Goal: Task Accomplishment & Management: Complete application form

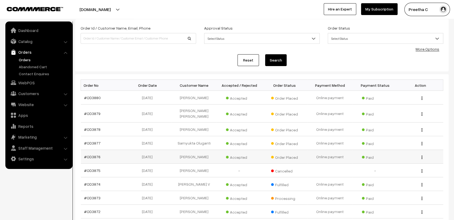
scroll to position [60, 0]
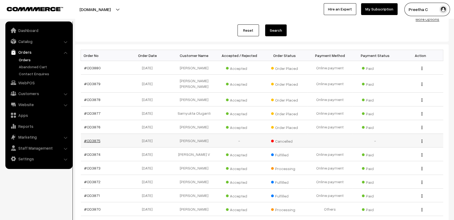
click at [95, 138] on link "#OD3875" at bounding box center [92, 140] width 16 height 5
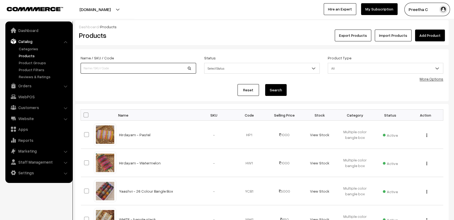
click at [97, 69] on input at bounding box center [138, 68] width 115 height 11
type input "premium"
click at [277, 90] on button "Search" at bounding box center [275, 90] width 21 height 12
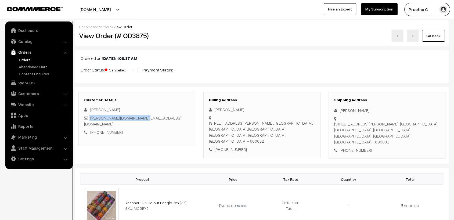
drag, startPoint x: 147, startPoint y: 118, endPoint x: 90, endPoint y: 119, distance: 57.4
click at [90, 119] on div "[PERSON_NAME][DOMAIN_NAME][EMAIL_ADDRESS][DOMAIN_NAME]" at bounding box center [136, 121] width 105 height 12
copy div "[PERSON_NAME][DOMAIN_NAME][EMAIL_ADDRESS][DOMAIN_NAME]"
click at [22, 59] on link "Orders" at bounding box center [43, 60] width 53 height 6
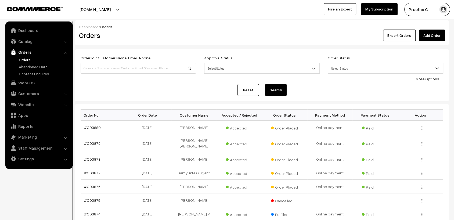
click at [432, 35] on link "Add Order" at bounding box center [432, 36] width 26 height 12
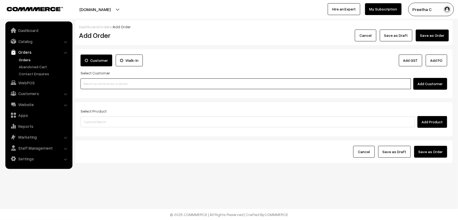
click at [139, 85] on input at bounding box center [246, 83] width 330 height 11
paste input "gayathri.honey.gd@gmail.com"
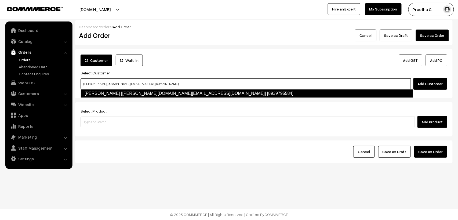
click at [133, 91] on link "Dhanalakshmi Munivel [gayathri.honey.gd@gmail.com] [8939795584]" at bounding box center [247, 93] width 332 height 9
type input "gayathri.honey.gd@gmail.com"
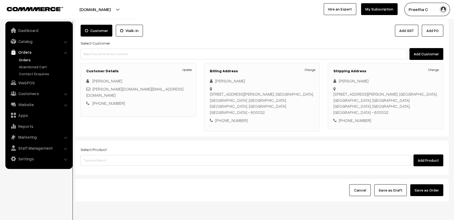
scroll to position [44, 0]
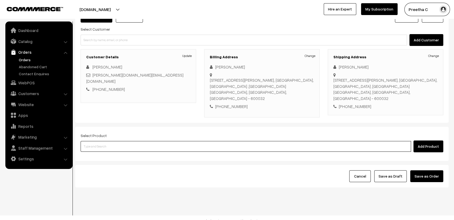
click at [110, 141] on input at bounding box center [246, 146] width 330 height 11
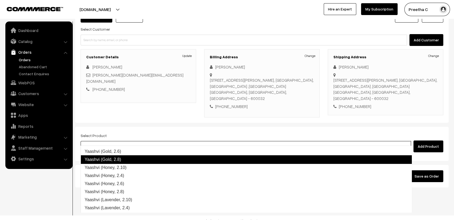
scroll to position [0, 0]
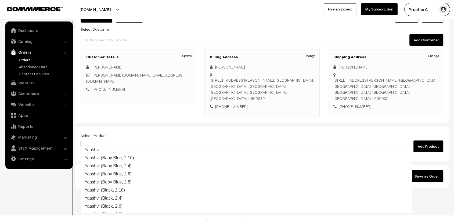
drag, startPoint x: 105, startPoint y: 140, endPoint x: 75, endPoint y: 137, distance: 29.4
click at [75, 137] on div "Select Product yaas Add Product" at bounding box center [261, 144] width 373 height 34
type input "26"
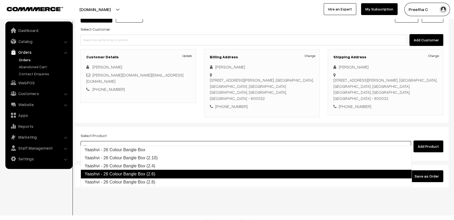
click at [154, 175] on link "Yaashvi - 26 Colour Bangle Box (2.6)" at bounding box center [246, 174] width 331 height 9
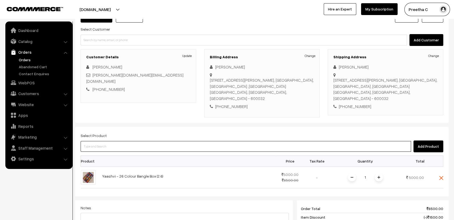
click at [119, 141] on input at bounding box center [246, 146] width 330 height 11
type input "26"
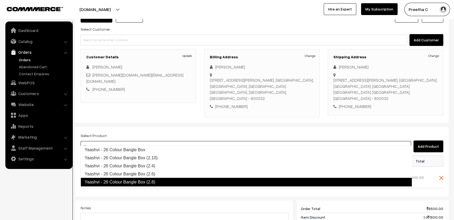
click at [129, 182] on link "Yaashvi - 26 Colour Bangle Box (2.8)" at bounding box center [246, 182] width 331 height 9
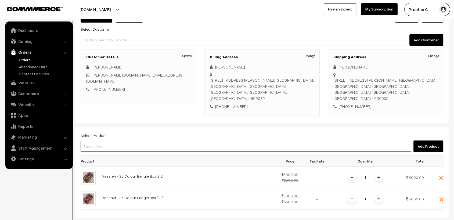
click at [106, 141] on input at bounding box center [246, 146] width 330 height 11
type input "26"
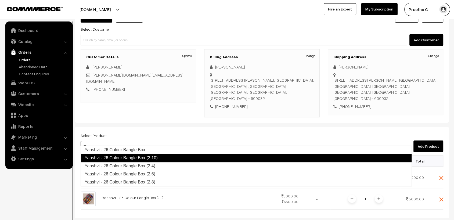
click at [137, 158] on link "Yaashvi - 26 Colour Bangle Box (2.10)" at bounding box center [246, 158] width 331 height 9
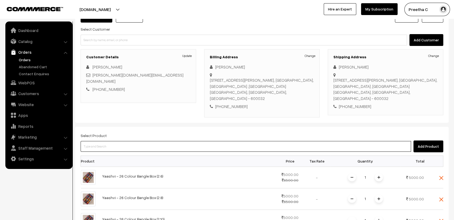
click at [117, 141] on input at bounding box center [246, 146] width 330 height 11
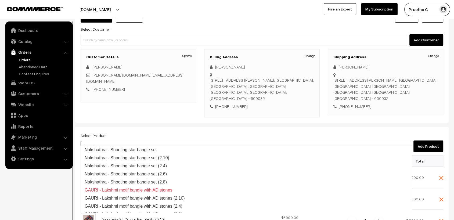
type input "bangle box"
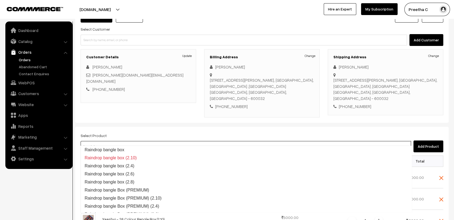
drag, startPoint x: 111, startPoint y: 138, endPoint x: 78, endPoint y: 141, distance: 32.8
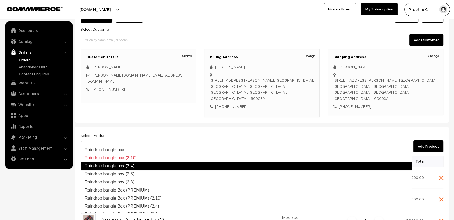
click at [149, 167] on link "Raindrop bangle box (2.4)" at bounding box center [246, 166] width 331 height 9
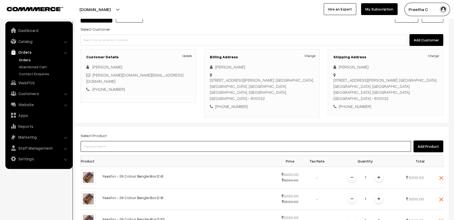
click at [119, 141] on input at bounding box center [246, 146] width 330 height 11
paste input "bangle box"
type input "bangle box"
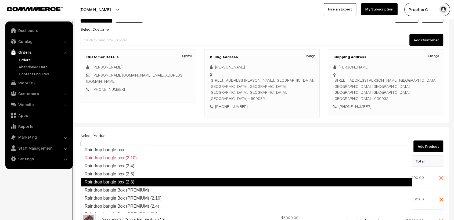
click at [127, 180] on link "Raindrop bangle box (2.8)" at bounding box center [246, 182] width 331 height 9
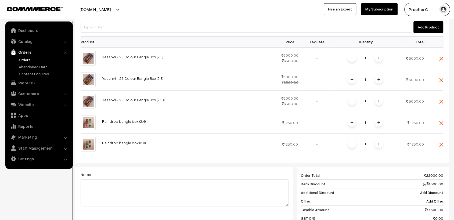
scroll to position [44, 0]
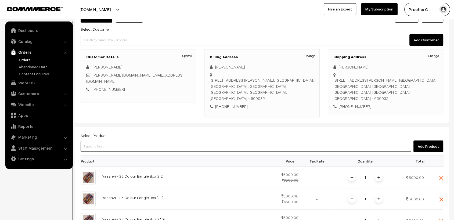
click at [96, 141] on input at bounding box center [246, 146] width 330 height 11
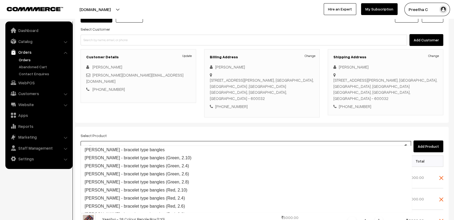
type input "smrithi"
drag, startPoint x: 97, startPoint y: 138, endPoint x: 82, endPoint y: 142, distance: 15.0
click at [82, 142] on input "smrithi" at bounding box center [246, 146] width 330 height 11
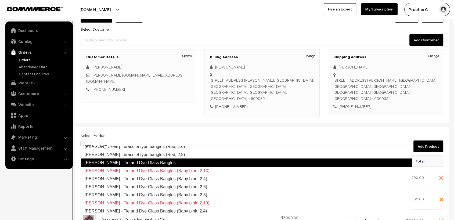
scroll to position [89, 0]
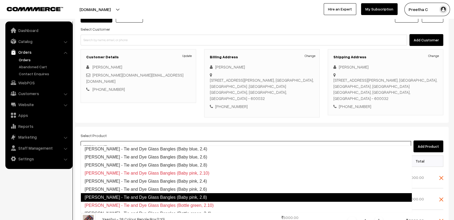
click at [182, 196] on link "Smrithi - Tie and Dye Glass Bangles (Baby pink, 2.8)" at bounding box center [246, 197] width 331 height 9
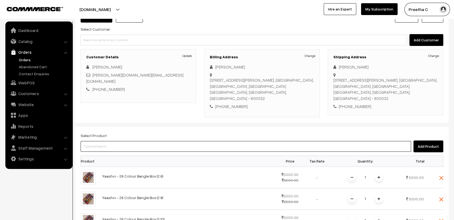
click at [122, 141] on input at bounding box center [246, 146] width 330 height 11
paste input "smrithi"
type input "smrithi"
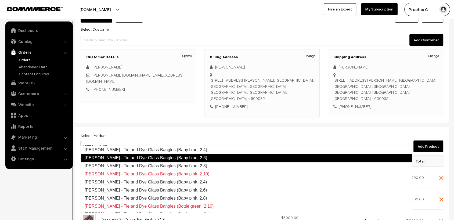
scroll to position [89, 0]
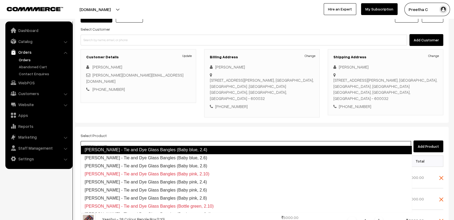
click at [171, 150] on link "Smrithi - Tie and Dye Glass Bangles (Baby blue, 2.4)" at bounding box center [246, 149] width 331 height 9
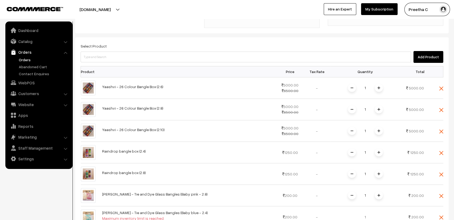
scroll to position [163, 0]
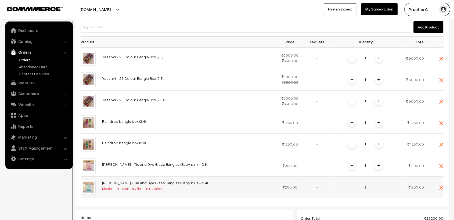
click at [438, 179] on td at bounding box center [435, 186] width 16 height 21
click at [440, 185] on img at bounding box center [441, 187] width 4 height 4
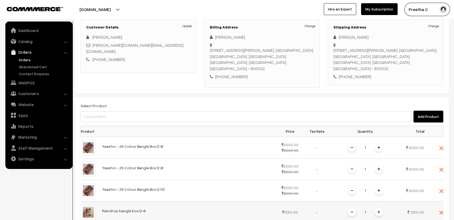
scroll to position [44, 0]
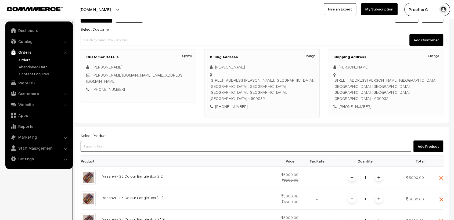
click at [108, 141] on input at bounding box center [246, 146] width 330 height 11
paste input "smrithi"
type input "smrithi"
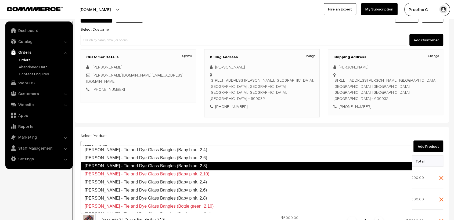
click at [170, 163] on link "Smrithi - Tie and Dye Glass Bangles (Baby blue, 2.8)" at bounding box center [246, 166] width 331 height 9
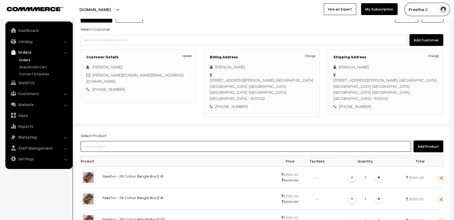
click at [135, 141] on input at bounding box center [246, 146] width 330 height 11
paste input "smrithi"
type input "smrithi"
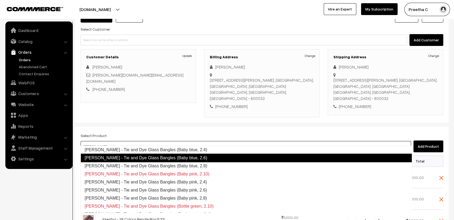
click at [185, 158] on link "Smrithi - Tie and Dye Glass Bangles (Baby blue, 2.6)" at bounding box center [246, 158] width 331 height 9
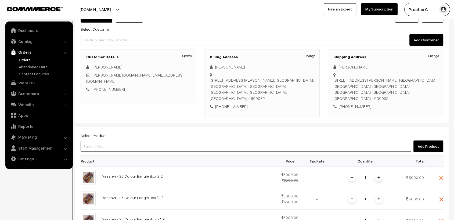
click at [142, 141] on input at bounding box center [246, 146] width 330 height 11
paste input "smrithi"
type input "smrithi"
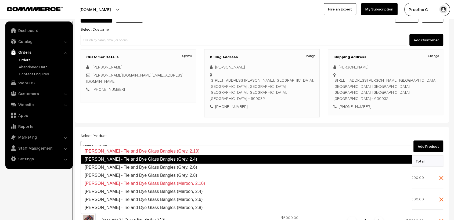
scroll to position [238, 0]
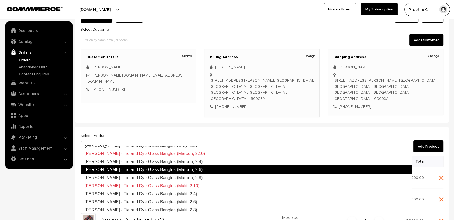
click at [167, 168] on link "Smrithi - Tie and Dye Glass Bangles (Maroon, 2.6)" at bounding box center [246, 169] width 331 height 9
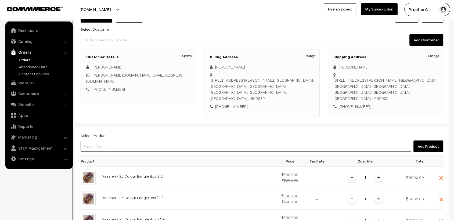
click at [121, 141] on input at bounding box center [246, 146] width 330 height 11
paste input "smrithi"
type input "smrithi"
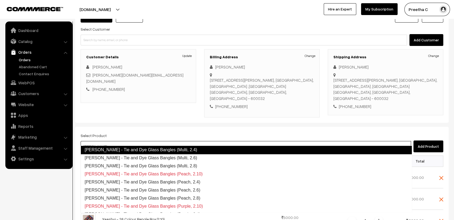
scroll to position [252, 0]
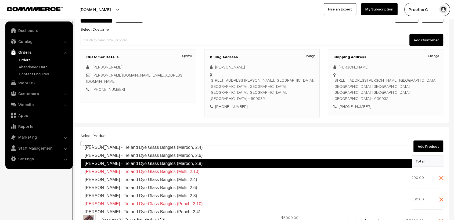
click at [165, 163] on link "Smrithi - Tie and Dye Glass Bangles (Maroon, 2.8)" at bounding box center [246, 163] width 331 height 9
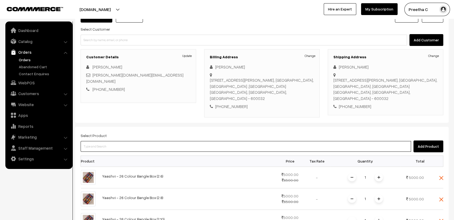
click at [138, 141] on input at bounding box center [246, 146] width 330 height 11
paste input "smrithi"
type input "smrithi"
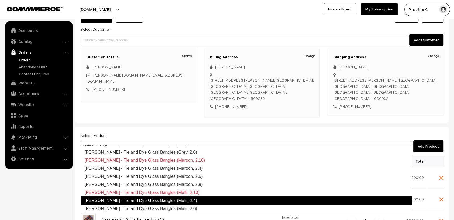
scroll to position [261, 0]
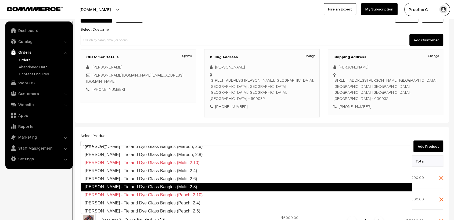
click at [167, 187] on link "Smrithi - Tie and Dye Glass Bangles (Multi, 2.8)" at bounding box center [246, 186] width 331 height 9
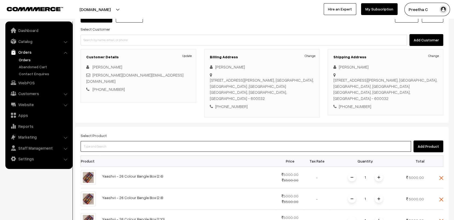
click at [140, 141] on input at bounding box center [246, 146] width 330 height 11
paste input "smrithi"
type input "smrithi"
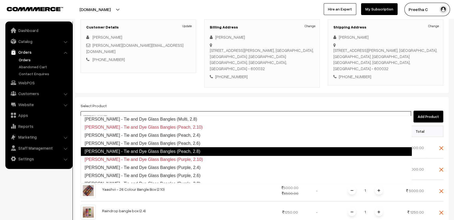
scroll to position [328, 0]
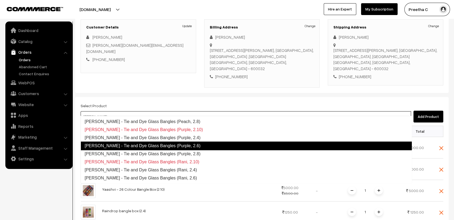
click at [159, 144] on link "Smrithi - Tie and Dye Glass Bangles (Purple, 2.6)" at bounding box center [246, 145] width 331 height 9
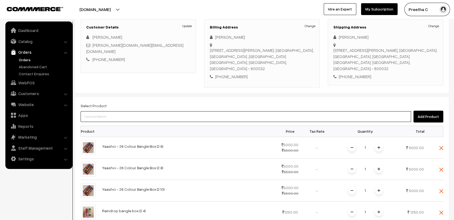
click at [127, 111] on input at bounding box center [246, 116] width 330 height 11
paste input "smrithi"
type input "smrithi"
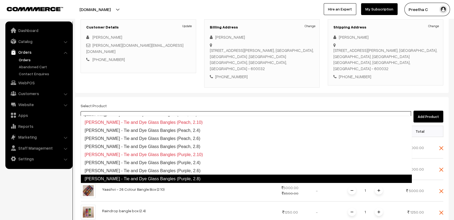
scroll to position [304, 0]
click at [156, 176] on link "Smrithi - Tie and Dye Glass Bangles (Purple, 2.8)" at bounding box center [246, 178] width 331 height 9
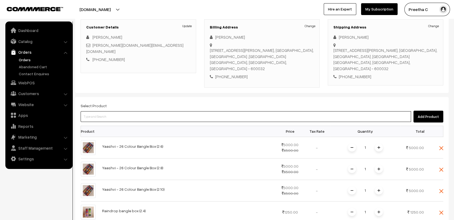
click at [143, 111] on input at bounding box center [246, 116] width 330 height 11
paste input "smrithi"
type input "smrithi"
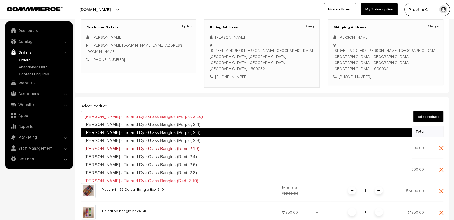
scroll to position [342, 0]
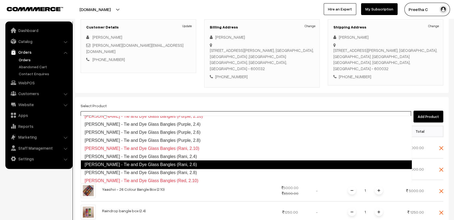
click at [160, 166] on link "Smrithi - Tie and Dye Glass Bangles (Rani, 2.6)" at bounding box center [246, 164] width 331 height 9
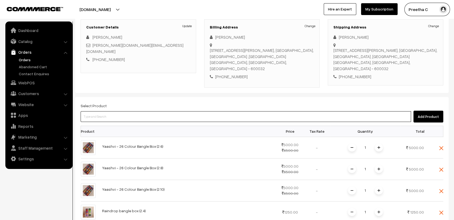
click at [142, 111] on input at bounding box center [246, 116] width 330 height 11
paste input "smrithi"
type input "smrithi"
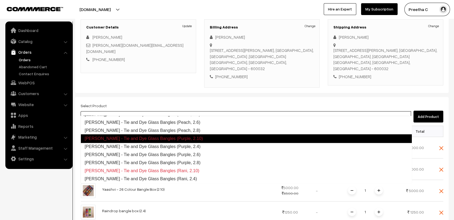
scroll to position [349, 0]
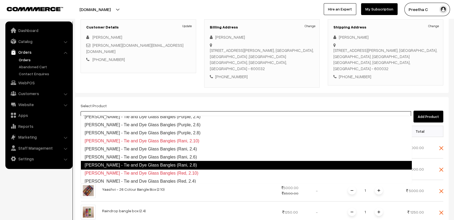
click at [170, 163] on link "Smrithi - Tie and Dye Glass Bangles (Rani, 2.8)" at bounding box center [246, 165] width 331 height 9
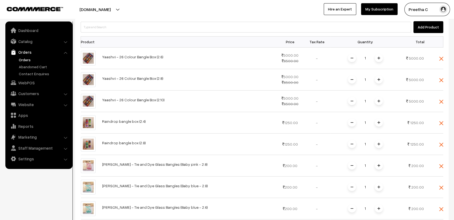
scroll to position [44, 0]
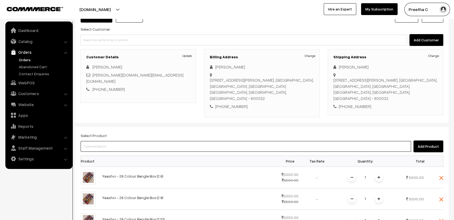
click at [125, 141] on input at bounding box center [246, 146] width 330 height 11
type input "premium"
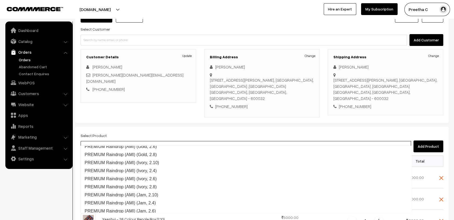
drag, startPoint x: 103, startPoint y: 139, endPoint x: 77, endPoint y: 140, distance: 26.3
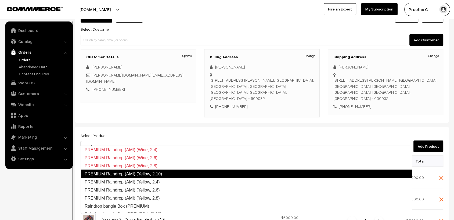
scroll to position [1336, 0]
click at [167, 171] on link "PREMIUM Raindrop (AMI) (Yellow, 2.10)" at bounding box center [246, 174] width 331 height 9
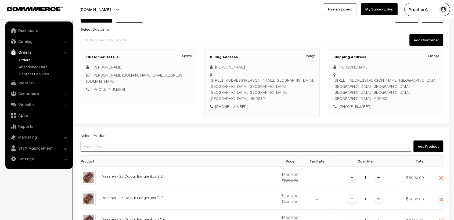
click at [135, 141] on input at bounding box center [246, 146] width 330 height 11
paste input "premium"
type input "premium"
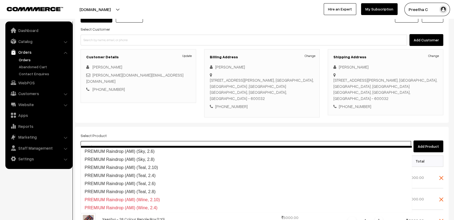
scroll to position [1272, 0]
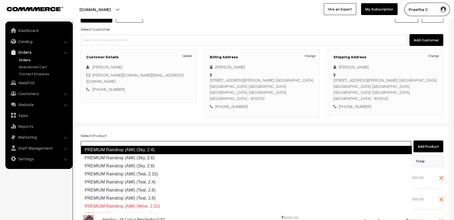
click at [162, 152] on link "PREMIUM Raindrop (AMI) (Sky, 2.4)" at bounding box center [246, 149] width 331 height 9
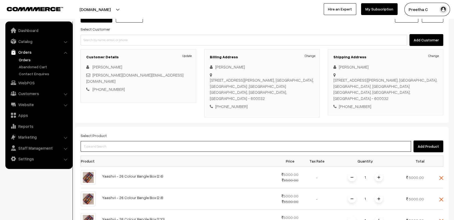
click at [149, 142] on input at bounding box center [246, 146] width 330 height 11
paste input "premium"
type input "premium"
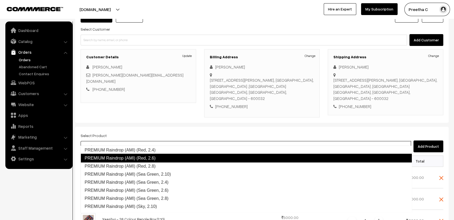
scroll to position [1178, 0]
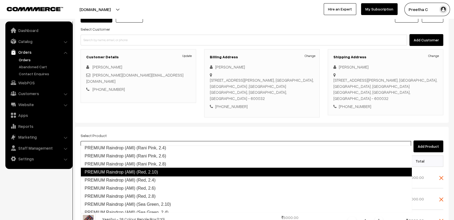
click at [160, 172] on link "PREMIUM Raindrop (AMI) (Red, 2.10)" at bounding box center [246, 171] width 331 height 9
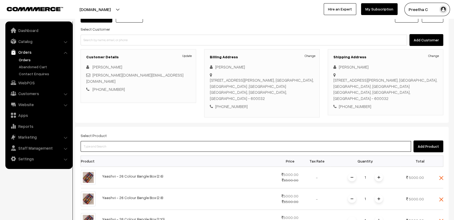
click at [133, 141] on input at bounding box center [246, 146] width 330 height 11
paste input "premium"
type input "premium"
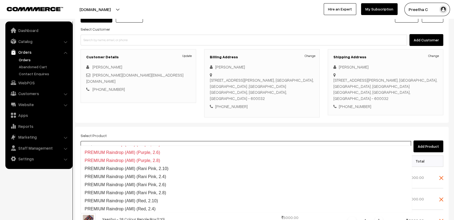
scroll to position [1149, 0]
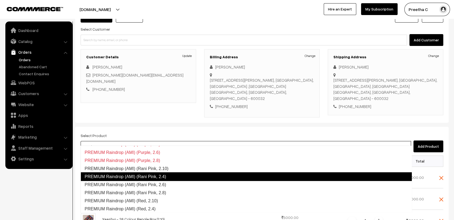
click at [163, 179] on link "PREMIUM Raindrop (AMI) (Rani Pink, 2.4)" at bounding box center [246, 176] width 331 height 9
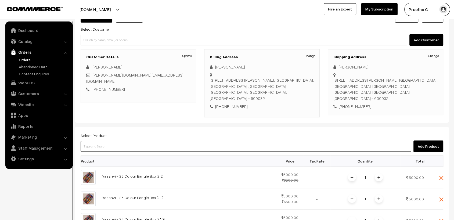
click at [138, 141] on input at bounding box center [246, 146] width 330 height 11
paste input "premium"
type input "premium"
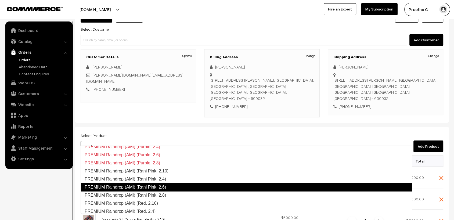
scroll to position [1146, 0]
click at [163, 187] on link "PREMIUM Raindrop (AMI) (Rani Pink, 2.6)" at bounding box center [246, 186] width 331 height 9
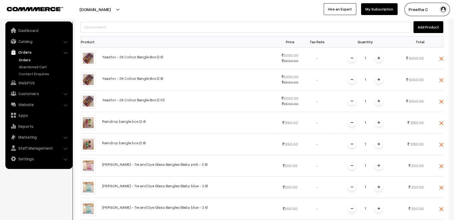
scroll to position [103, 0]
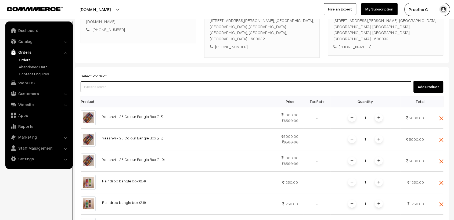
click at [123, 82] on input at bounding box center [246, 86] width 330 height 11
paste input "premium"
type input "premium"
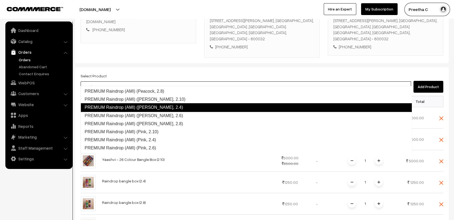
scroll to position [967, 0]
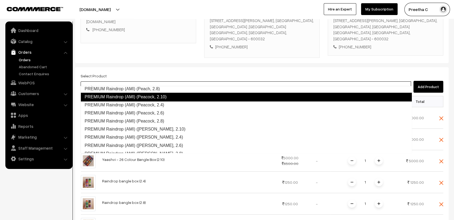
click at [159, 97] on link "PREMIUM Raindrop (AMI) (Peacock, 2.10)" at bounding box center [246, 97] width 331 height 9
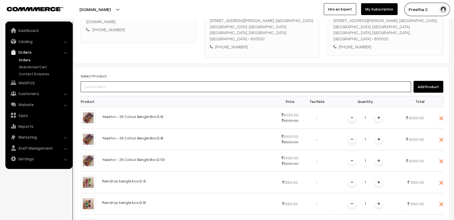
click at [166, 82] on input at bounding box center [246, 86] width 330 height 11
paste input "premium"
type input "premium"
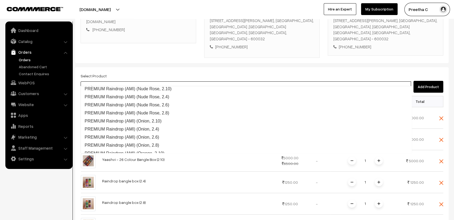
scroll to position [723, 0]
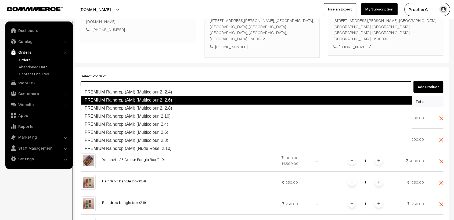
click at [174, 101] on link "PREMIUM Raindrop (AMI) (Multicolour 2, 2.6)" at bounding box center [246, 100] width 331 height 9
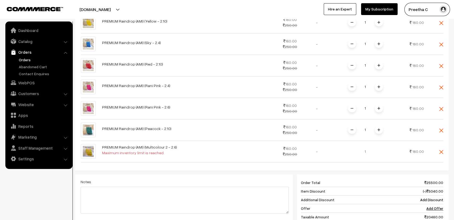
scroll to position [551, 0]
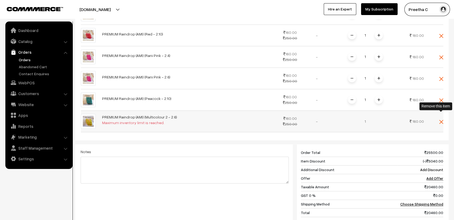
click at [440, 120] on img at bounding box center [441, 122] width 4 height 4
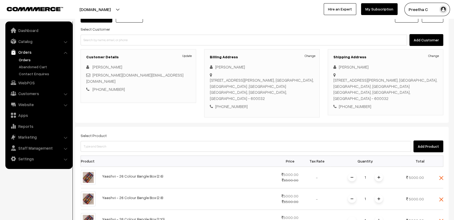
scroll to position [14, 0]
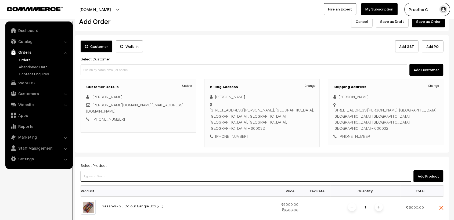
click at [122, 171] on input at bounding box center [246, 176] width 330 height 11
paste input "premium"
type input "premium"
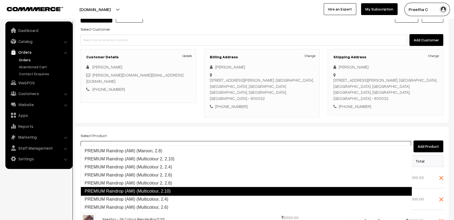
scroll to position [737, 0]
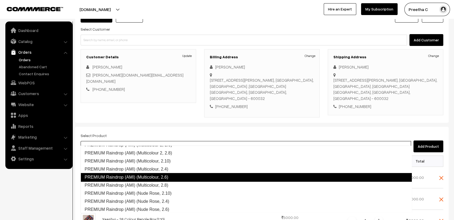
click at [174, 176] on link "PREMIUM Raindrop (AMI) (Multicolour, 2.6)" at bounding box center [246, 177] width 331 height 9
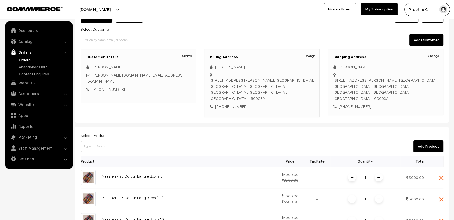
click at [129, 141] on input at bounding box center [246, 146] width 330 height 11
paste input "premium"
type input "premium"
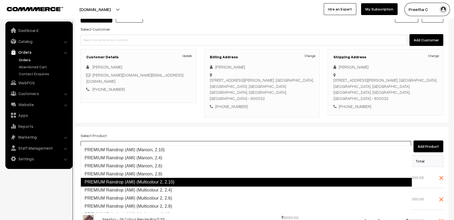
scroll to position [714, 0]
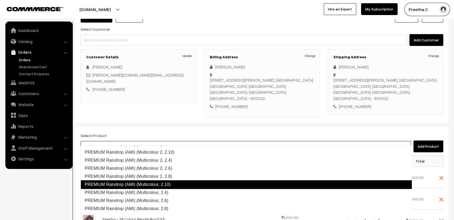
click at [174, 184] on link "PREMIUM Raindrop (AMI) (Multicolour, 2.10)" at bounding box center [246, 184] width 331 height 9
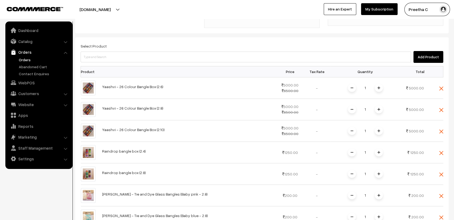
scroll to position [103, 0]
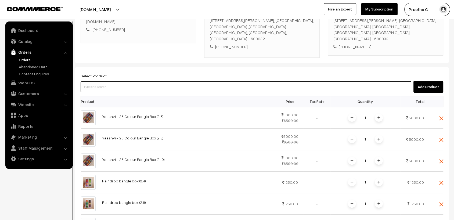
click at [144, 82] on input at bounding box center [246, 86] width 330 height 11
paste input "premium"
type input "premium"
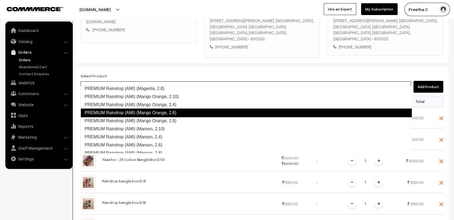
scroll to position [616, 0]
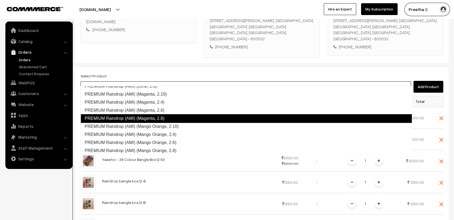
click at [159, 116] on link "PREMIUM Raindrop (AMI) (Magenta, 2.8)" at bounding box center [246, 118] width 331 height 9
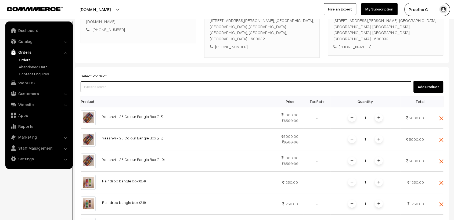
click at [151, 81] on input at bounding box center [246, 86] width 330 height 11
paste input "premium"
type input "premium"
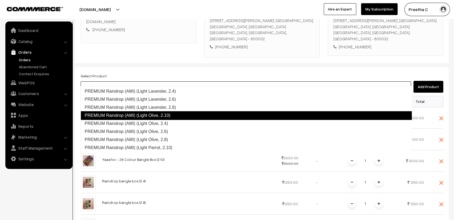
scroll to position [528, 0]
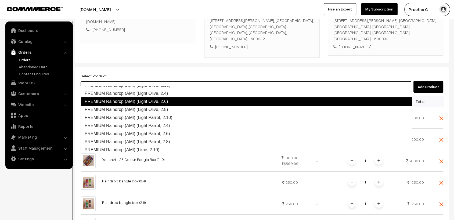
click at [178, 100] on link "PREMIUM Raindrop (AMI) (Light Olive, 2.6)" at bounding box center [246, 101] width 331 height 9
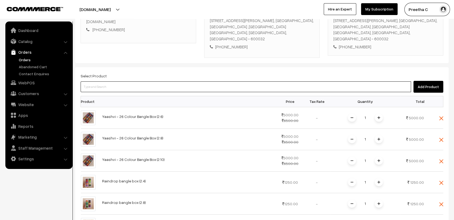
click at [146, 81] on input at bounding box center [246, 86] width 330 height 11
paste input "premium"
type input "premium"
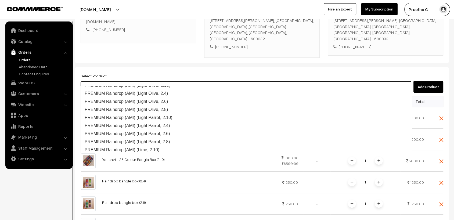
scroll to position [515, 0]
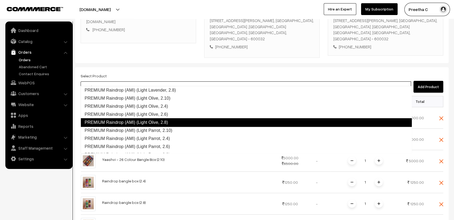
click at [164, 121] on link "PREMIUM Raindrop (AMI) (Light Olive, 2.8)" at bounding box center [246, 122] width 331 height 9
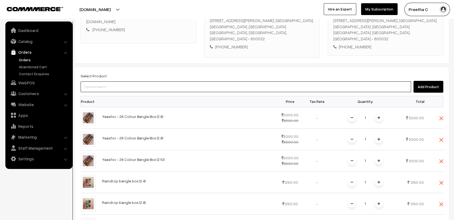
click at [149, 81] on input at bounding box center [246, 86] width 330 height 11
paste input "premium"
type input "premium"
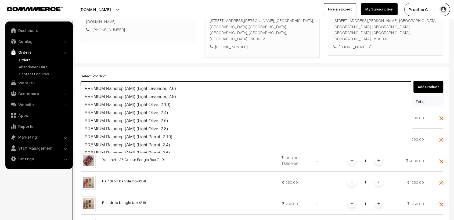
scroll to position [507, 0]
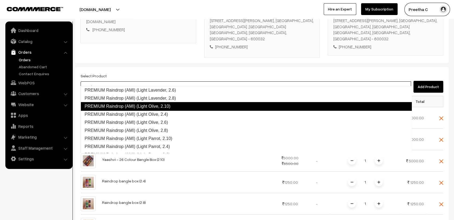
click at [174, 105] on link "PREMIUM Raindrop (AMI) (Light Olive, 2.10)" at bounding box center [246, 106] width 331 height 9
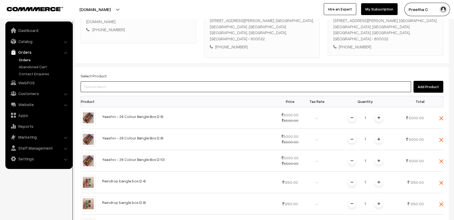
click at [178, 81] on input at bounding box center [246, 86] width 330 height 11
paste input "premium"
type input "premium"
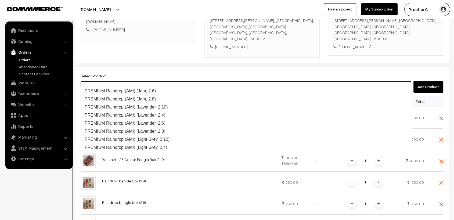
scroll to position [380, 0]
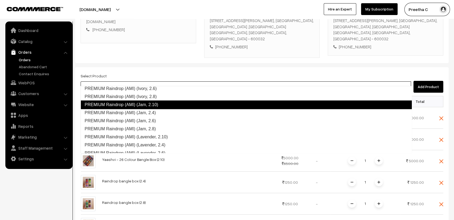
click at [166, 106] on link "PREMIUM Raindrop (AMI) (Jam, 2.10)" at bounding box center [246, 104] width 331 height 9
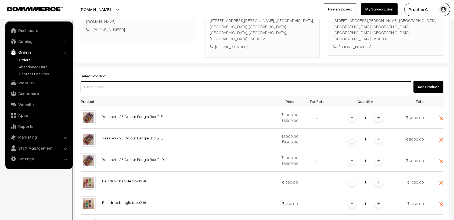
click at [158, 81] on input at bounding box center [246, 86] width 330 height 11
paste input "premium"
type input "premium"
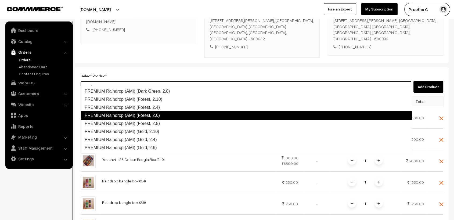
scroll to position [319, 0]
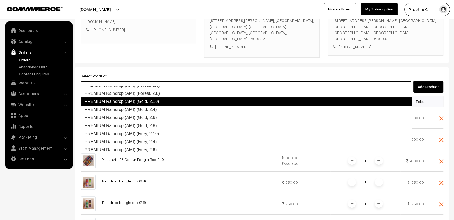
click at [166, 102] on link "PREMIUM Raindrop (AMI) (Gold, 2.10)" at bounding box center [246, 101] width 331 height 9
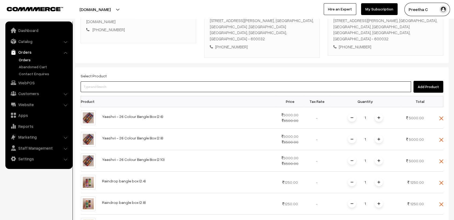
click at [135, 81] on input at bounding box center [246, 86] width 330 height 11
paste input "premium"
type input "premium"
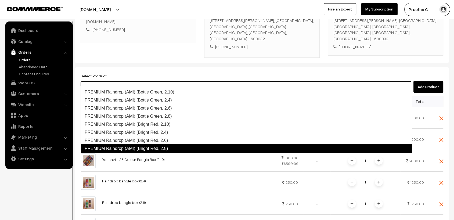
scroll to position [105, 0]
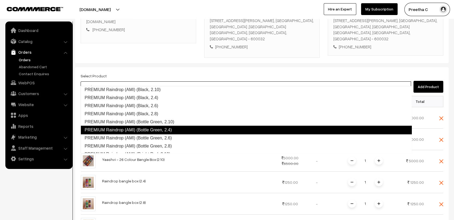
click at [169, 129] on link "PREMIUM Raindrop (AMI) (Bottle Green, 2.4)" at bounding box center [246, 130] width 331 height 9
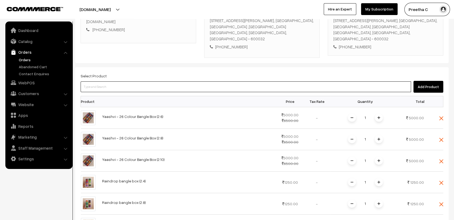
click at [140, 81] on input at bounding box center [246, 86] width 330 height 11
paste input "premium"
type input "premium"
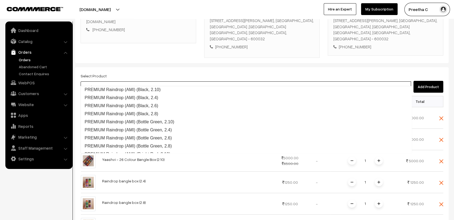
scroll to position [105, 0]
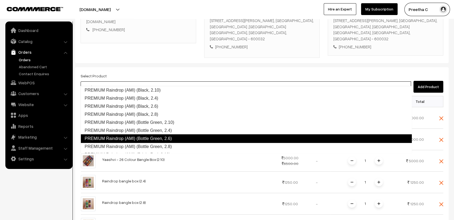
click at [173, 136] on link "PREMIUM Raindrop (AMI) (Bottle Green, 2.6)" at bounding box center [246, 138] width 331 height 9
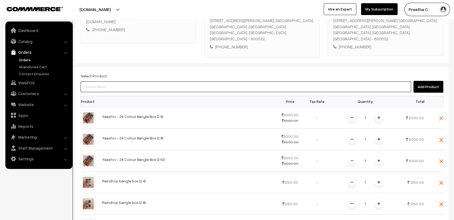
click at [142, 81] on input at bounding box center [246, 86] width 330 height 11
paste input "premium"
type input "premium"
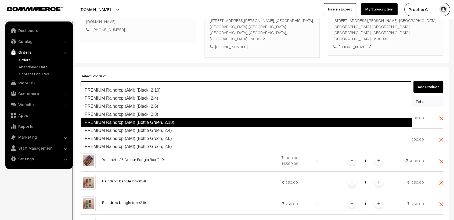
scroll to position [134, 0]
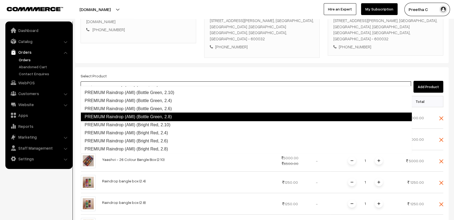
click at [175, 117] on link "PREMIUM Raindrop (AMI) (Bottle Green, 2.8)" at bounding box center [246, 116] width 331 height 9
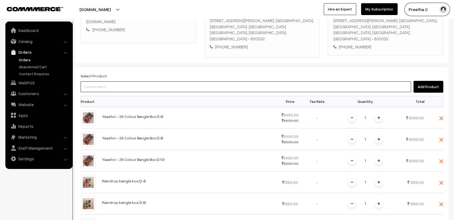
click at [131, 81] on input at bounding box center [246, 86] width 330 height 11
paste input "premium"
type input "premium"
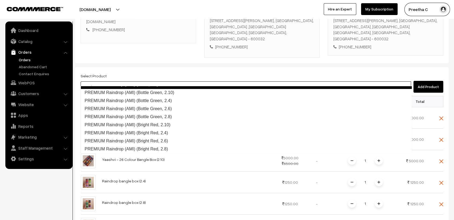
scroll to position [129, 0]
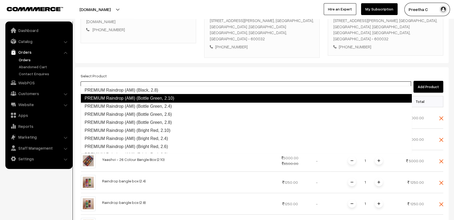
click at [175, 100] on link "PREMIUM Raindrop (AMI) (Bottle Green, 2.10)" at bounding box center [246, 98] width 331 height 9
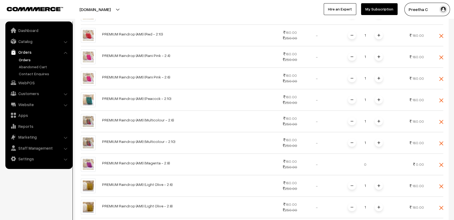
scroll to position [580, 0]
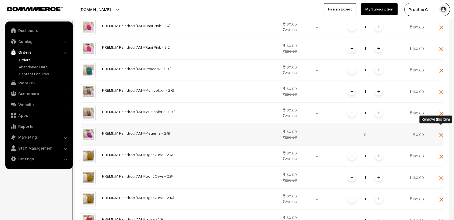
click at [440, 133] on img at bounding box center [441, 135] width 4 height 4
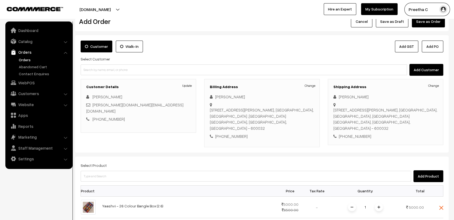
scroll to position [44, 0]
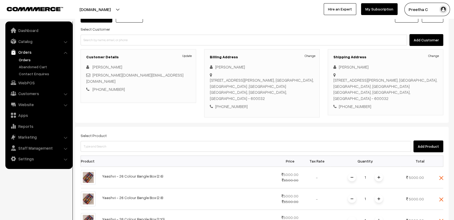
click at [144, 132] on div "Select Product Add Product" at bounding box center [262, 142] width 362 height 20
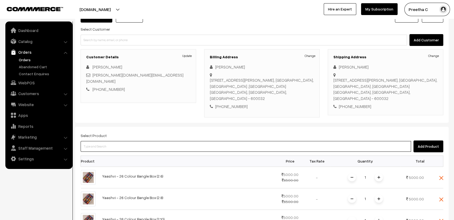
click at [141, 141] on input at bounding box center [246, 146] width 330 height 11
paste input "premium"
type input "premium"
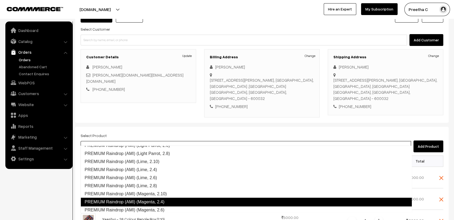
scroll to position [606, 0]
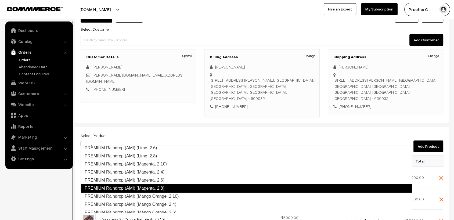
click at [164, 188] on link "PREMIUM Raindrop (AMI) (Magenta, 2.8)" at bounding box center [246, 188] width 331 height 9
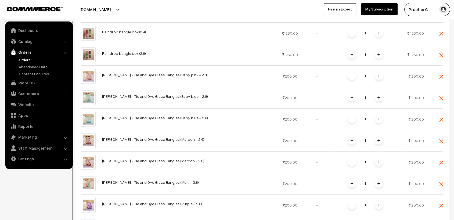
scroll to position [74, 0]
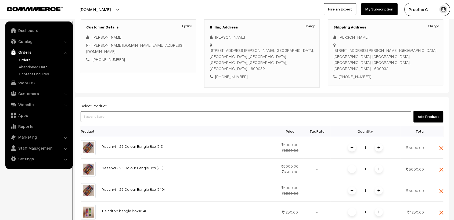
click at [133, 111] on input at bounding box center [246, 116] width 330 height 11
click at [117, 111] on input at bounding box center [246, 116] width 330 height 11
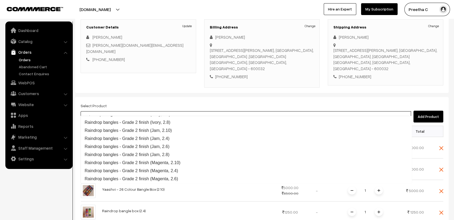
type input "grade 2"
drag, startPoint x: 117, startPoint y: 108, endPoint x: 76, endPoint y: 110, distance: 41.4
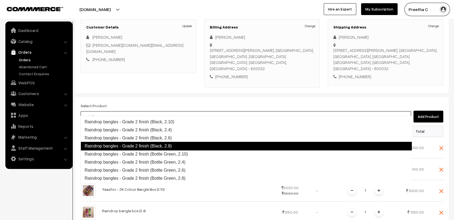
scroll to position [36, 0]
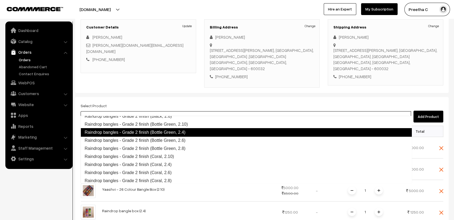
click at [188, 131] on link "Raindrop bangles - Grade 2 finish (Bottle Green, 2.4)" at bounding box center [246, 132] width 331 height 9
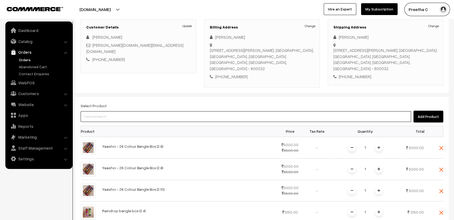
click at [141, 111] on input at bounding box center [246, 116] width 330 height 11
paste input "grade 2"
type input "grade 2"
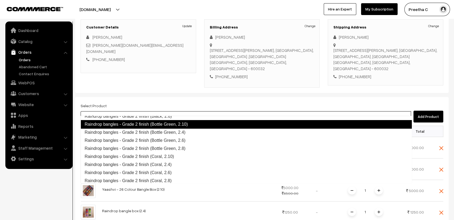
scroll to position [32, 0]
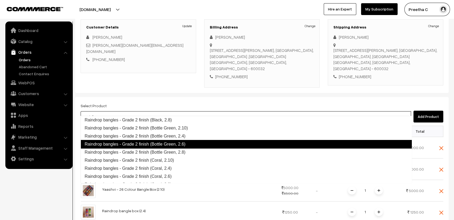
click at [189, 144] on link "Raindrop bangles - Grade 2 finish (Bottle Green, 2.6)" at bounding box center [246, 144] width 331 height 9
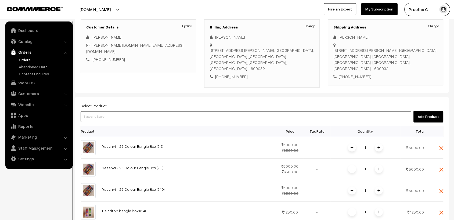
click at [139, 111] on input at bounding box center [246, 116] width 330 height 11
paste input "grade 2"
type input "grade 2"
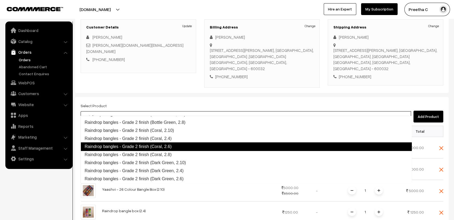
scroll to position [92, 0]
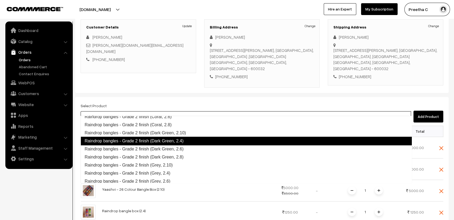
click at [180, 141] on link "Raindrop bangles - Grade 2 finish (Dark Green, 2.4)" at bounding box center [246, 141] width 331 height 9
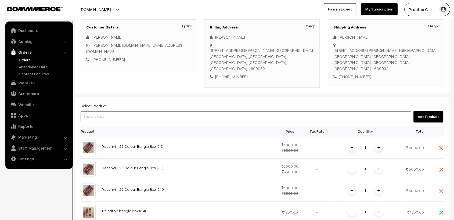
click at [128, 111] on input at bounding box center [246, 116] width 330 height 11
paste input "grade 2"
type input "grade 2"
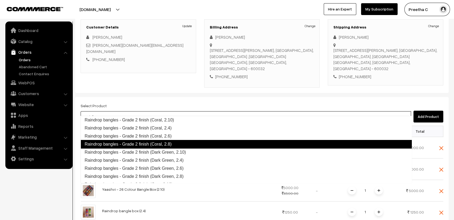
scroll to position [102, 0]
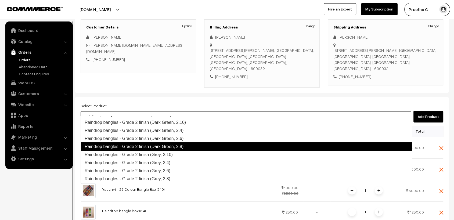
click at [181, 145] on link "Raindrop bangles - Grade 2 finish (Dark Green, 2.8)" at bounding box center [246, 146] width 331 height 9
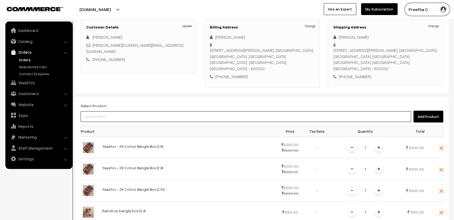
click at [134, 111] on input at bounding box center [246, 116] width 330 height 11
paste input "grade 2"
type input "grade 2"
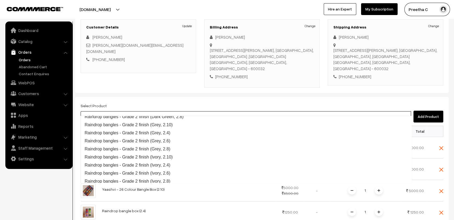
scroll to position [132, 0]
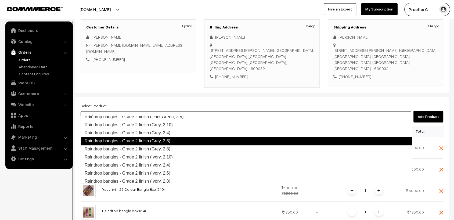
click at [174, 139] on link "Raindrop bangles - Grade 2 finish (Grey, 2.6)" at bounding box center [246, 141] width 331 height 9
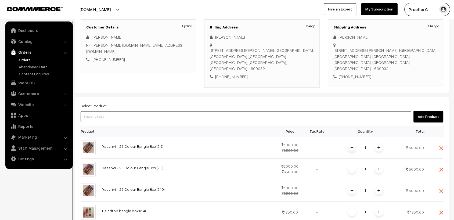
click at [135, 111] on input at bounding box center [246, 116] width 330 height 11
paste input "grade 2"
type input "grade 2"
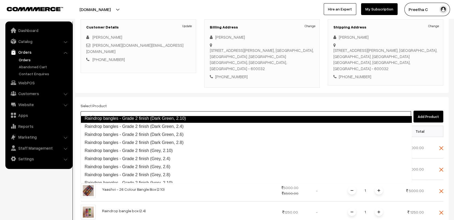
scroll to position [105, 0]
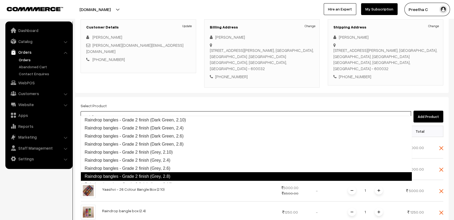
click at [176, 174] on link "Raindrop bangles - Grade 2 finish (Grey, 2.8)" at bounding box center [246, 176] width 331 height 9
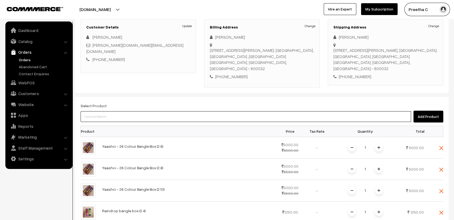
click at [136, 111] on input at bounding box center [246, 116] width 330 height 11
click at [134, 111] on input at bounding box center [246, 116] width 330 height 11
paste input "grade 2"
type input "grade 2"
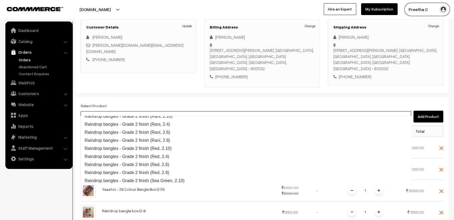
scroll to position [460, 0]
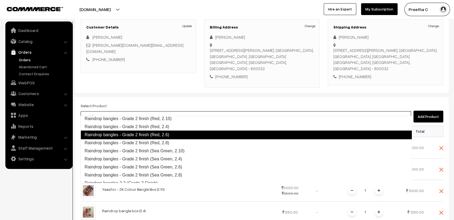
click at [161, 132] on link "Raindrop bangles - Grade 2 finish (Red, 2.6)" at bounding box center [246, 134] width 331 height 9
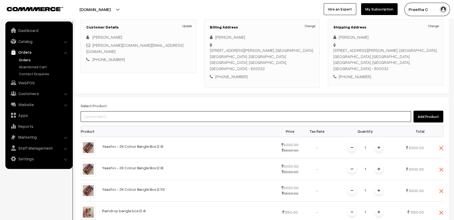
click at [149, 111] on input at bounding box center [246, 116] width 330 height 11
paste input "grade 2"
type input "grade 2"
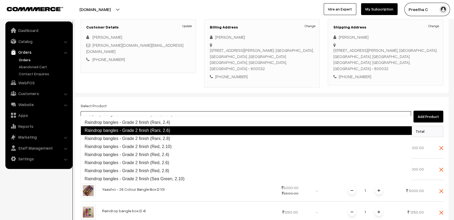
scroll to position [462, 0]
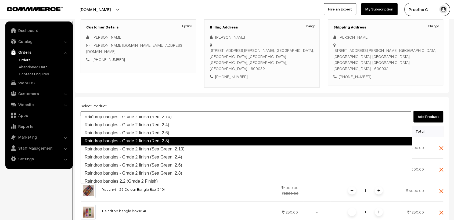
click at [167, 140] on link "Raindrop bangles - Grade 2 finish (Red, 2.8)" at bounding box center [246, 141] width 331 height 9
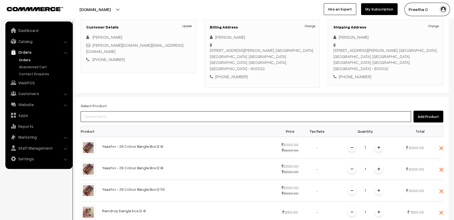
click at [154, 111] on input at bounding box center [246, 116] width 330 height 11
paste input "grade 2"
type input "grade 2"
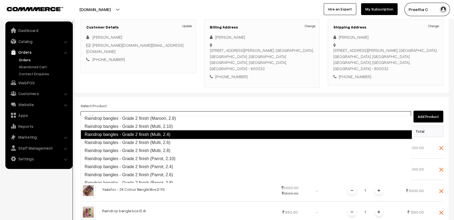
scroll to position [291, 0]
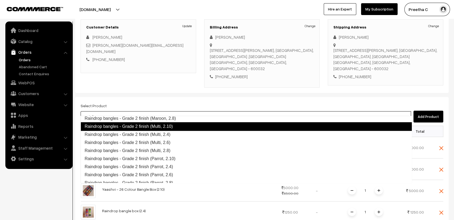
click at [175, 126] on link "Raindrop bangles - Grade 2 finish (Multi, 2.10)" at bounding box center [246, 126] width 331 height 9
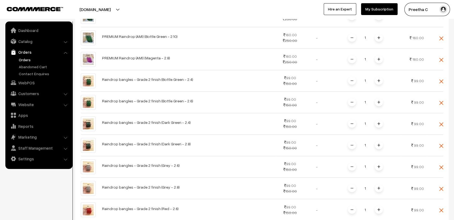
scroll to position [998, 0]
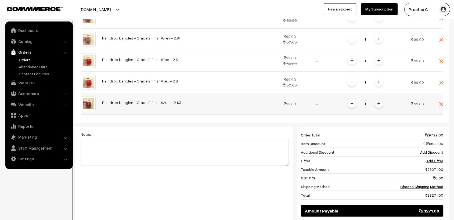
click at [377, 102] on img at bounding box center [378, 103] width 3 height 3
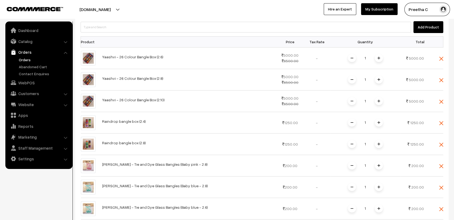
scroll to position [103, 0]
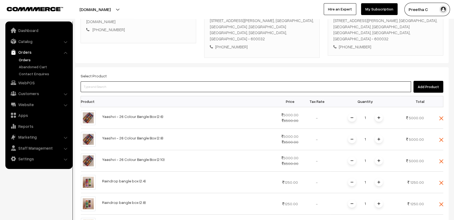
click at [161, 81] on input at bounding box center [246, 86] width 330 height 11
type input "imai"
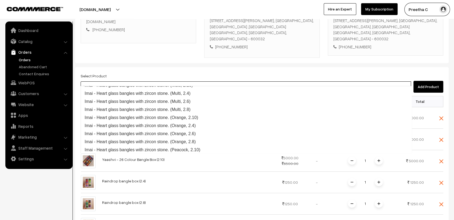
scroll to position [176, 0]
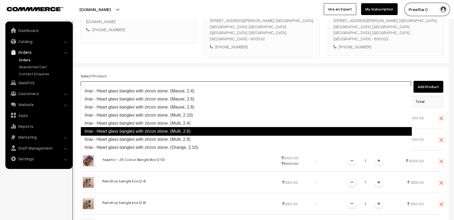
click at [193, 130] on link "Imai - Heart glass bangles with zircon stone. (Multi, 2.6)" at bounding box center [246, 131] width 331 height 9
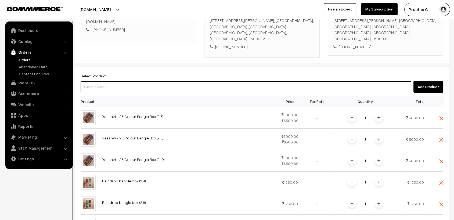
click at [148, 81] on input at bounding box center [246, 86] width 330 height 11
type input "imai"
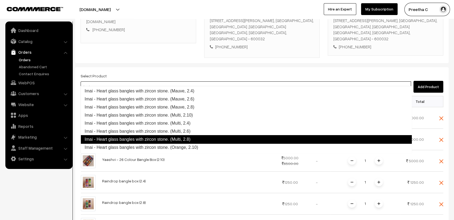
click at [190, 138] on link "Imai - Heart glass bangles with zircon stone. (Multi, 2.8)" at bounding box center [246, 139] width 331 height 9
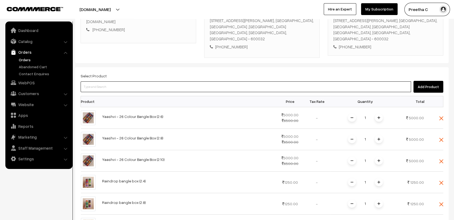
click at [120, 81] on input at bounding box center [246, 86] width 330 height 11
type input "imai"
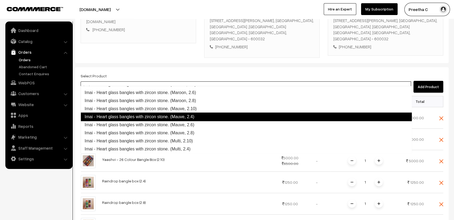
scroll to position [180, 0]
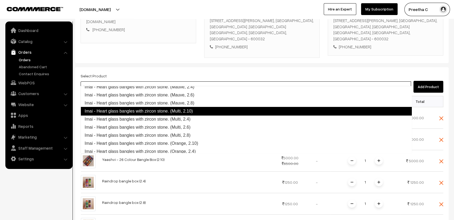
click at [206, 109] on link "Imai - Heart glass bangles with zircon stone. (Multi, 2.10)" at bounding box center [246, 111] width 331 height 9
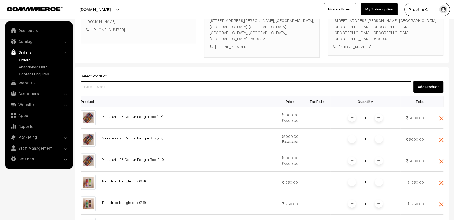
click at [163, 81] on input at bounding box center [246, 86] width 330 height 11
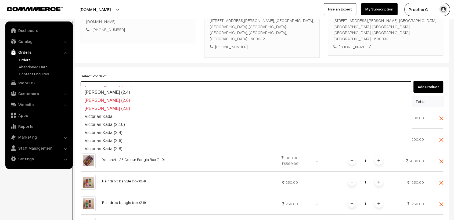
scroll to position [102, 0]
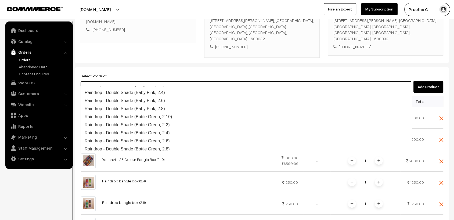
type input "double"
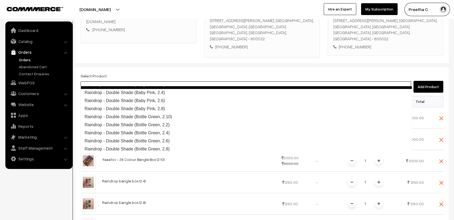
scroll to position [97, 0]
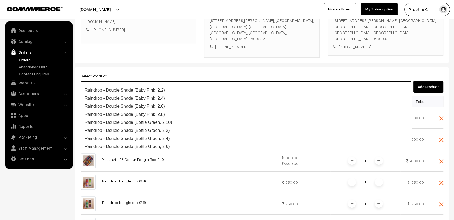
drag, startPoint x: 100, startPoint y: 81, endPoint x: 81, endPoint y: 81, distance: 18.8
click at [81, 81] on input "double" at bounding box center [246, 86] width 330 height 11
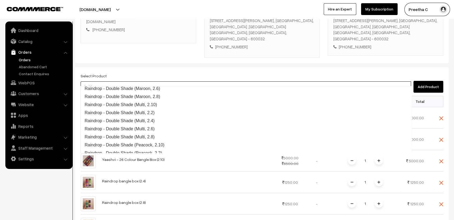
scroll to position [276, 0]
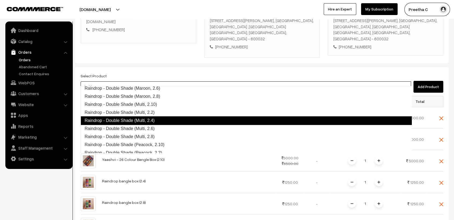
click at [159, 120] on link "Raindrop - Double Shade (Multi, 2.4)" at bounding box center [246, 120] width 331 height 9
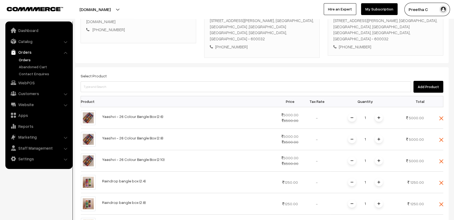
click at [110, 96] on th at bounding box center [188, 101] width 178 height 11
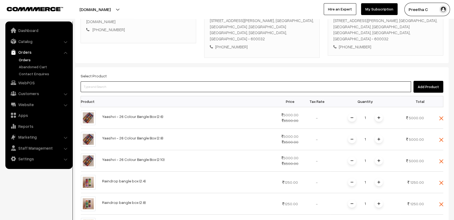
click at [114, 84] on input at bounding box center [246, 86] width 330 height 11
paste input "double"
type input "double"
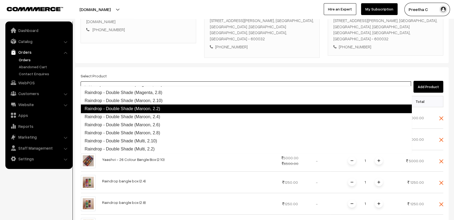
scroll to position [269, 0]
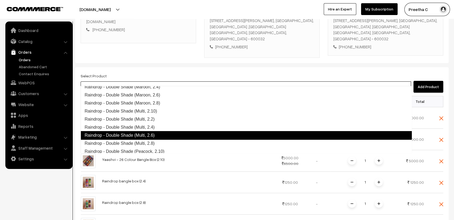
click at [160, 134] on link "Raindrop - Double Shade (Multi, 2.6)" at bounding box center [246, 135] width 331 height 9
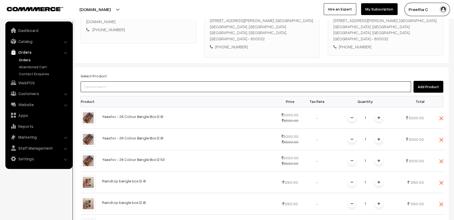
click at [141, 81] on input at bounding box center [246, 86] width 330 height 11
paste input "double"
type input "double"
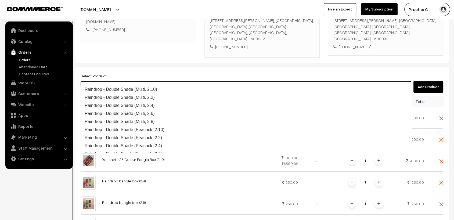
scroll to position [291, 0]
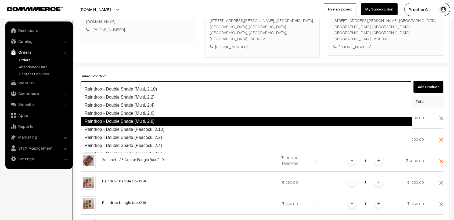
click at [168, 118] on link "Raindrop - Double Shade (Multi, 2.8)" at bounding box center [246, 121] width 331 height 9
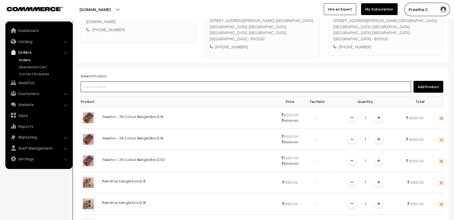
click at [129, 81] on input at bounding box center [246, 86] width 330 height 11
paste input "double"
type input "double"
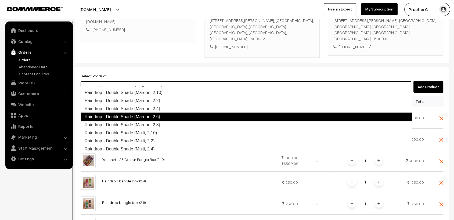
scroll to position [277, 0]
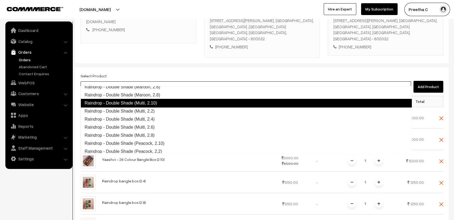
click at [167, 103] on link "Raindrop - Double Shade (Multi, 2.10)" at bounding box center [246, 103] width 331 height 9
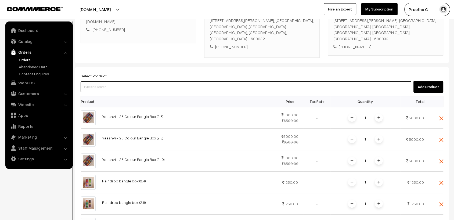
click at [165, 81] on input at bounding box center [246, 86] width 330 height 11
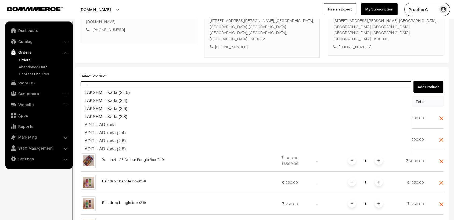
type input "adya"
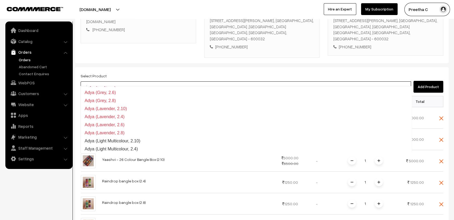
scroll to position [145, 0]
drag, startPoint x: 98, startPoint y: 81, endPoint x: 78, endPoint y: 81, distance: 20.4
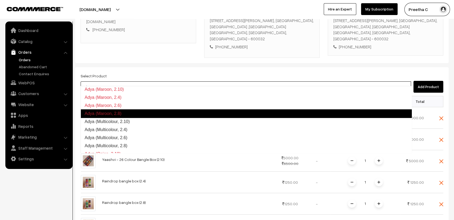
scroll to position [264, 0]
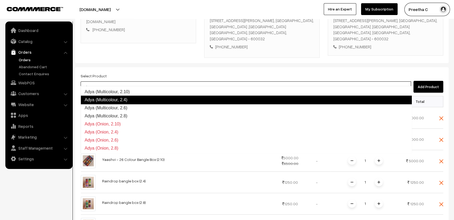
click at [138, 99] on link "Adya (Multicolour, 2.4)" at bounding box center [246, 100] width 331 height 9
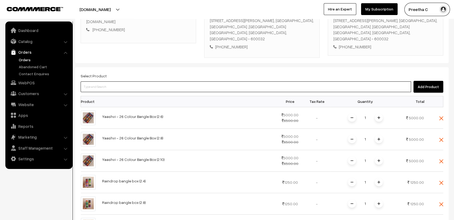
click at [131, 81] on input at bounding box center [246, 86] width 330 height 11
paste input "adya"
type input "adya"
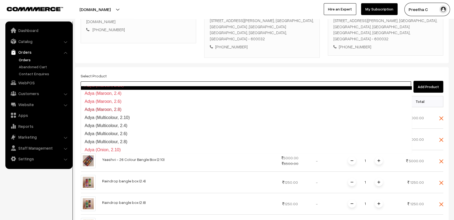
scroll to position [233, 0]
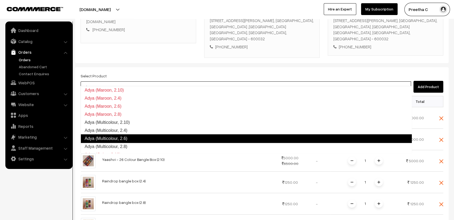
click at [137, 137] on link "Adya (Multicolour, 2.6)" at bounding box center [246, 138] width 331 height 9
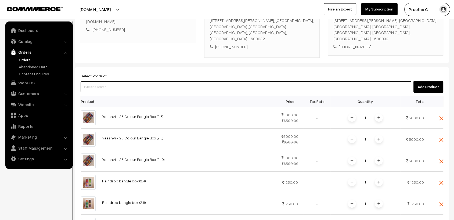
click at [126, 81] on input at bounding box center [246, 86] width 330 height 11
paste input "adya"
type input "adya"
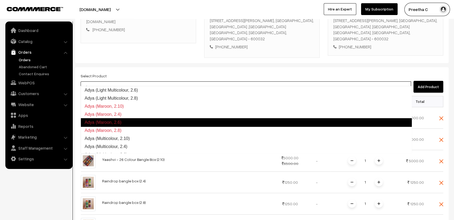
scroll to position [247, 0]
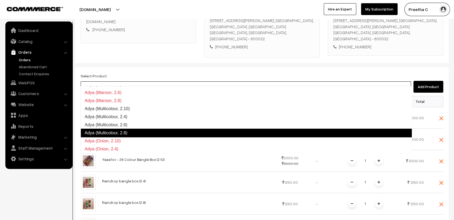
click at [135, 131] on link "Adya (Multicolour, 2.8)" at bounding box center [246, 133] width 331 height 9
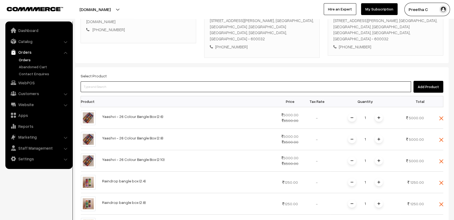
click at [120, 81] on input at bounding box center [246, 86] width 330 height 11
paste input "adya"
type input "adya"
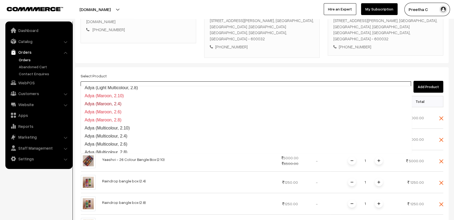
scroll to position [225, 0]
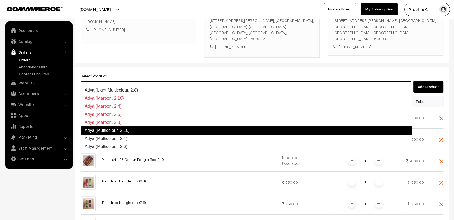
click at [135, 129] on link "Adya (Multicolour, 2.10)" at bounding box center [246, 130] width 331 height 9
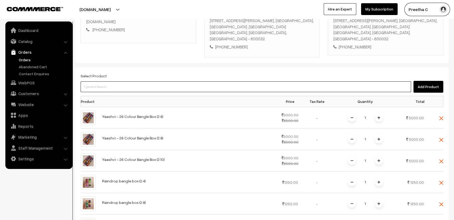
click at [121, 81] on input at bounding box center [246, 86] width 330 height 11
paste input "adya"
type input "adya"
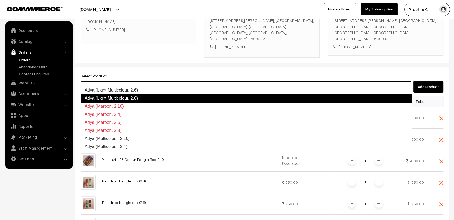
scroll to position [188, 0]
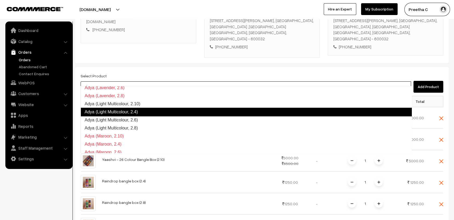
click at [135, 113] on link "Adya (Light Multicolour, 2.4)" at bounding box center [246, 112] width 331 height 9
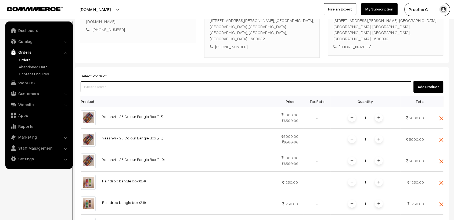
click at [105, 81] on input at bounding box center [246, 86] width 330 height 11
paste input "adya"
type input "adya"
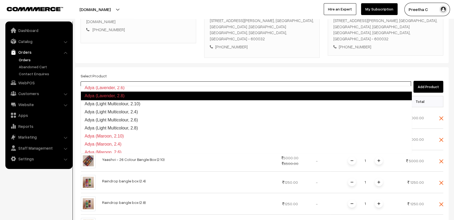
scroll to position [185, 0]
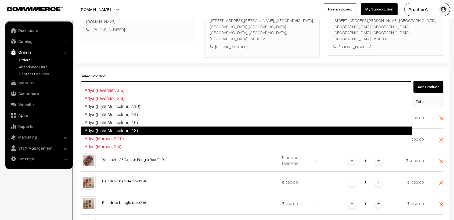
click at [125, 130] on link "Adya (Light Multicolour, 2.8)" at bounding box center [246, 130] width 331 height 9
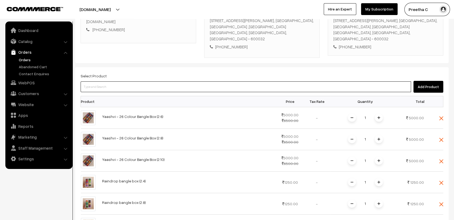
click at [100, 81] on input at bounding box center [246, 86] width 330 height 11
paste input "adya"
type input "adya"
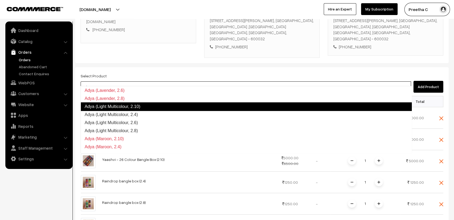
click at [131, 107] on link "Adya (Light Multicolour, 2.10)" at bounding box center [246, 106] width 331 height 9
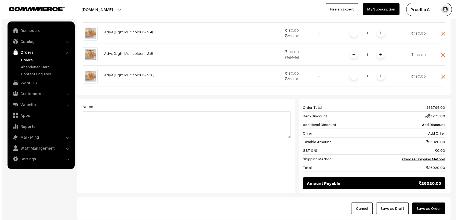
scroll to position [1356, 0]
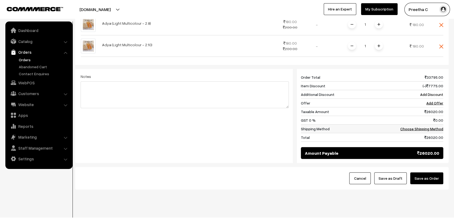
click at [414, 126] on link "Choose Shipping Method" at bounding box center [421, 128] width 43 height 5
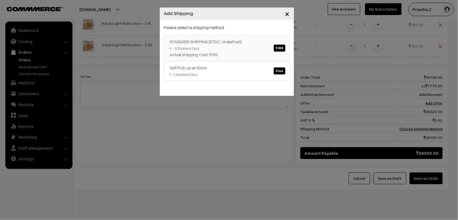
click at [215, 44] on div "STANDARD SHIPPING (DTDC / IndiaPost) ₹.100" at bounding box center [227, 41] width 114 height 6
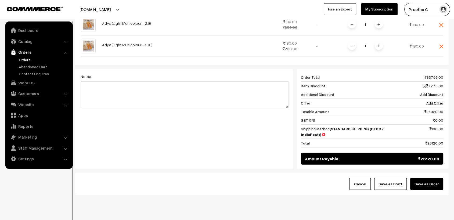
click at [418, 178] on button "Save as Order" at bounding box center [426, 184] width 33 height 12
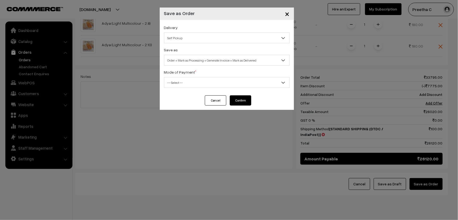
click at [203, 37] on span "Self Pickup" at bounding box center [226, 37] width 125 height 9
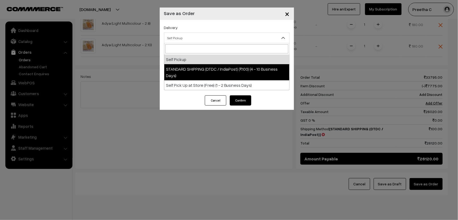
select select "SS3"
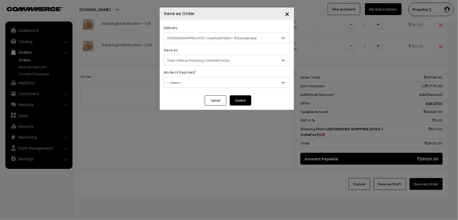
click at [203, 59] on span "Order + Mark as Processing + Generate Invoice" at bounding box center [226, 60] width 125 height 9
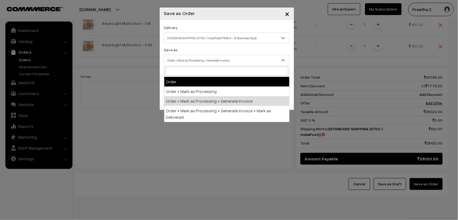
select select "1"
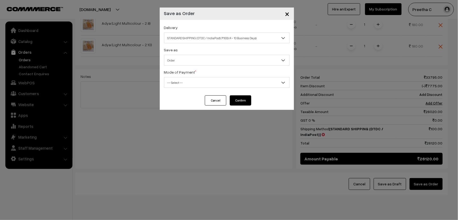
click at [198, 80] on span "-- Select --" at bounding box center [226, 82] width 125 height 9
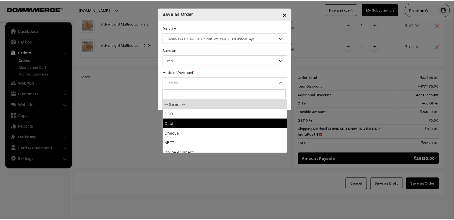
scroll to position [24, 0]
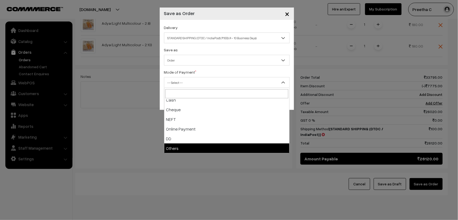
select select "7"
checkbox input "true"
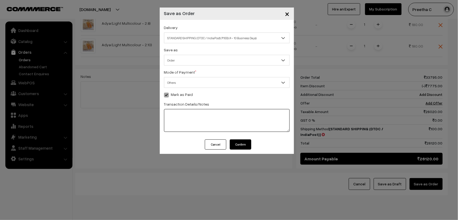
click at [184, 115] on textarea at bounding box center [227, 120] width 126 height 23
type textarea "55147033620251006000313200720 HDFC9CFA45F2D10A"
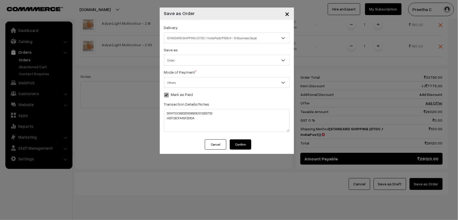
click at [238, 145] on button "Confirm" at bounding box center [240, 144] width 21 height 10
click at [233, 182] on div "× Save as Order Delivery Self Pickup STANDARD SHIPPING (DTDC / IndiaPost) (₹100…" at bounding box center [229, 110] width 458 height 220
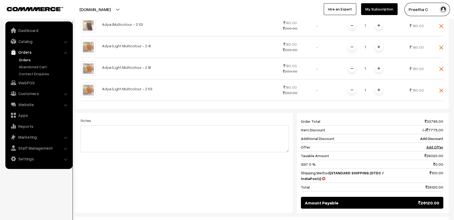
scroll to position [1362, 0]
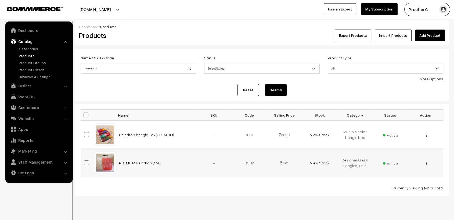
click at [147, 162] on link "PREMIUM Raindrop (AMI)" at bounding box center [140, 162] width 42 height 5
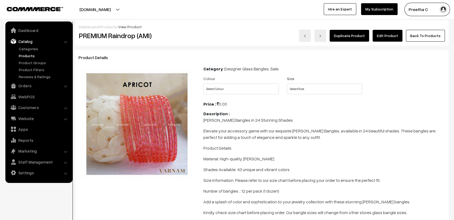
click at [386, 35] on link "Edit Product" at bounding box center [387, 36] width 30 height 12
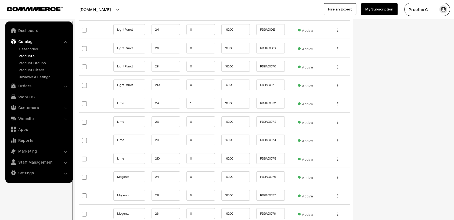
scroll to position [1845, 0]
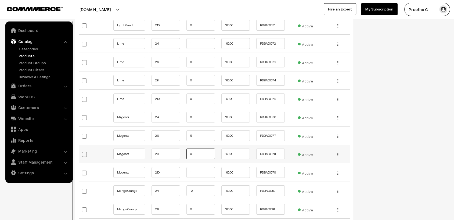
drag, startPoint x: 195, startPoint y: 151, endPoint x: 181, endPoint y: 154, distance: 13.7
click at [181, 154] on tr "Magenta 2.8 0 160.00 RDBA00078" at bounding box center [214, 154] width 271 height 19
type input "1"
click at [445, 128] on div "Status Active Inactive Active Publish Date Product Type -- Select -- -- Select …" at bounding box center [404, 68] width 95 height 3726
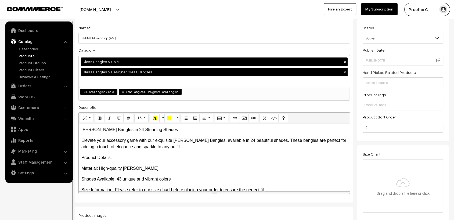
scroll to position [0, 0]
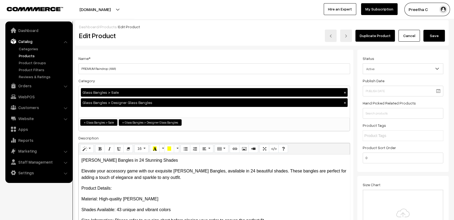
click at [427, 32] on button "Save" at bounding box center [433, 36] width 21 height 12
click at [399, 33] on link "Cancel" at bounding box center [408, 36] width 21 height 12
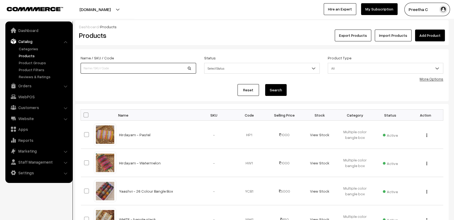
click at [131, 68] on input at bounding box center [138, 68] width 115 height 11
type input "premium"
click at [265, 84] on button "Search" at bounding box center [275, 90] width 21 height 12
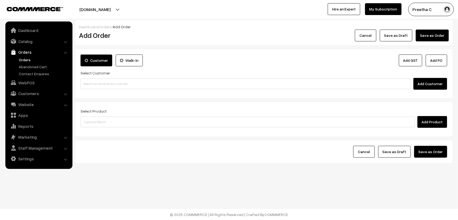
click at [25, 59] on link "Orders" at bounding box center [43, 60] width 53 height 6
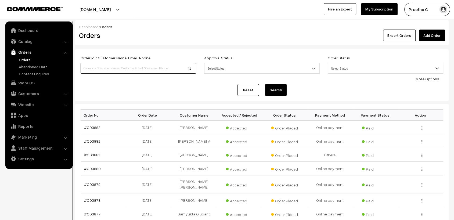
click at [102, 69] on input at bounding box center [138, 68] width 115 height 11
type input "[PERSON_NAME]"
click at [265, 84] on button "Search" at bounding box center [275, 90] width 21 height 12
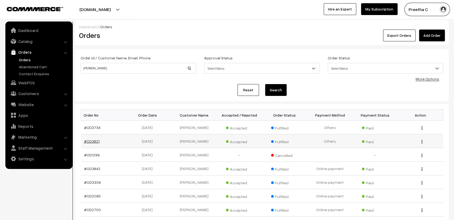
click at [91, 140] on link "#OD3821" at bounding box center [92, 141] width 16 height 5
